Goal: Transaction & Acquisition: Purchase product/service

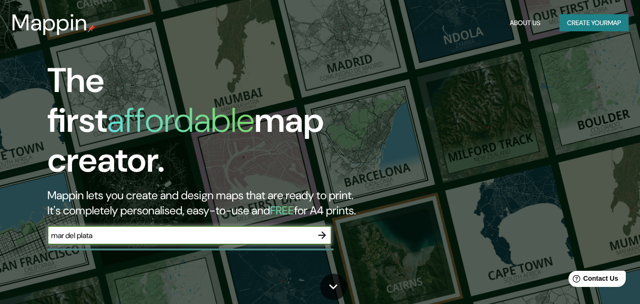
type input "mar del plata"
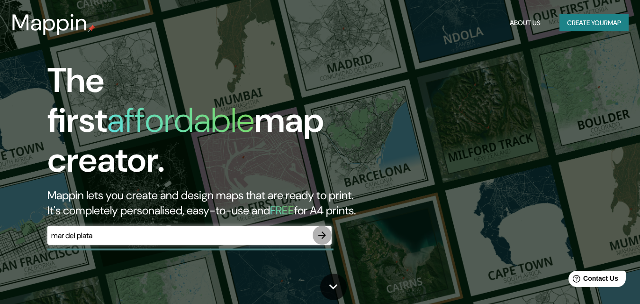
click at [321, 229] on icon "button" at bounding box center [322, 234] width 11 height 11
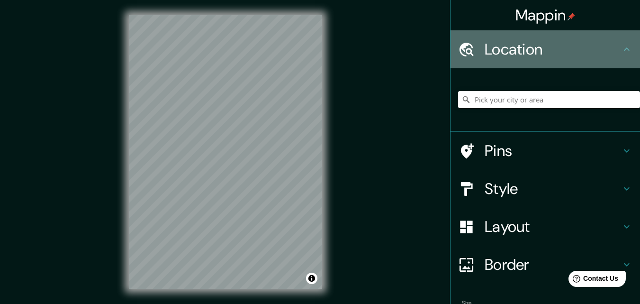
click at [624, 49] on icon at bounding box center [627, 48] width 6 height 3
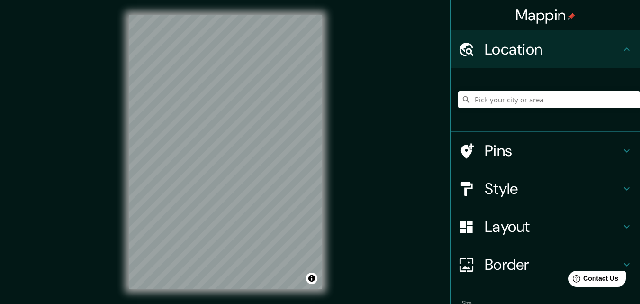
click at [613, 187] on h4 "Style" at bounding box center [553, 188] width 137 height 19
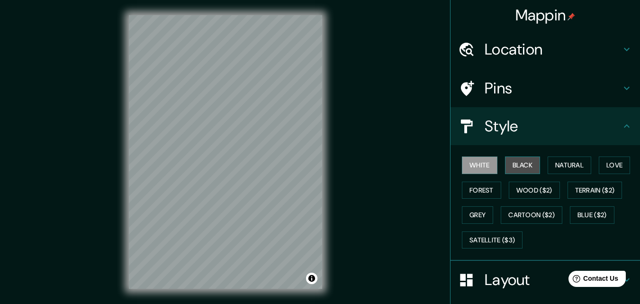
click at [521, 163] on button "Black" at bounding box center [523, 165] width 36 height 18
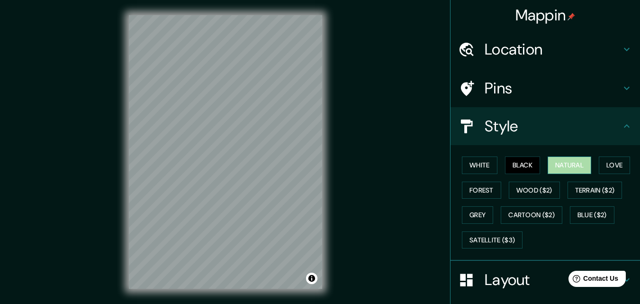
click at [575, 161] on button "Natural" at bounding box center [570, 165] width 44 height 18
click at [617, 167] on button "Love" at bounding box center [614, 165] width 31 height 18
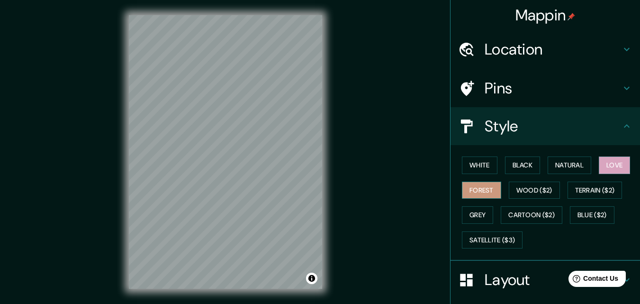
click at [464, 185] on button "Forest" at bounding box center [481, 191] width 39 height 18
click at [478, 214] on button "Grey" at bounding box center [477, 215] width 31 height 18
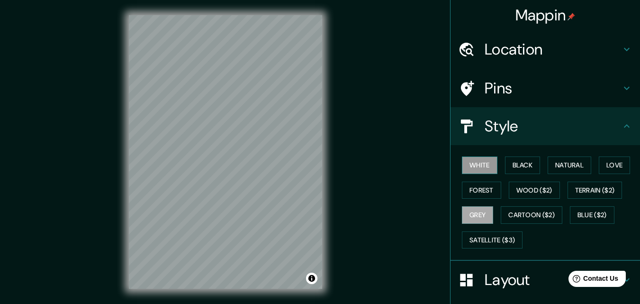
click at [473, 165] on button "White" at bounding box center [480, 165] width 36 height 18
click at [360, 235] on div "Mappin Location Pins Style White Black Natural Love Forest Wood ($2) Terrain ($…" at bounding box center [320, 159] width 640 height 319
click at [66, 223] on div "Mappin Location Pins Style White Black Natural Love Forest Wood ($2) Terrain ($…" at bounding box center [320, 159] width 640 height 319
click at [617, 38] on div "Location" at bounding box center [546, 49] width 190 height 38
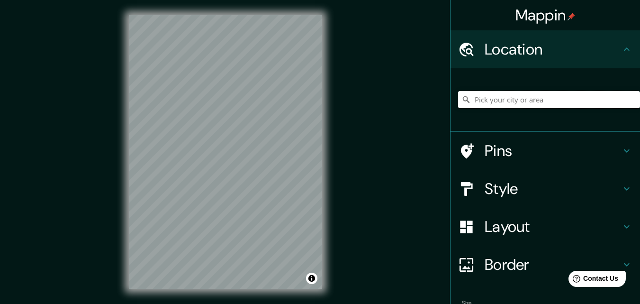
click at [494, 99] on input "Pick your city or area" at bounding box center [549, 99] width 182 height 17
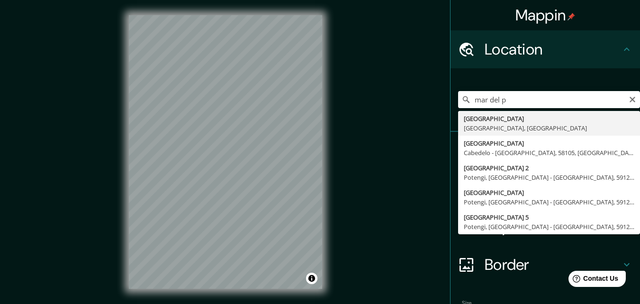
type input "[GEOGRAPHIC_DATA], [GEOGRAPHIC_DATA], [GEOGRAPHIC_DATA]"
